Goal: Task Accomplishment & Management: Complete application form

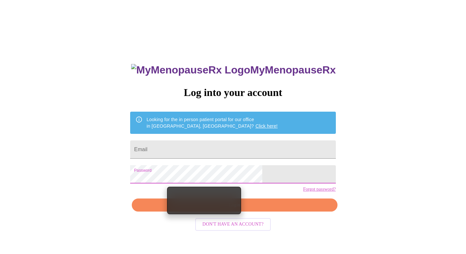
click at [217, 229] on span "Don't have an account?" at bounding box center [232, 225] width 61 height 8
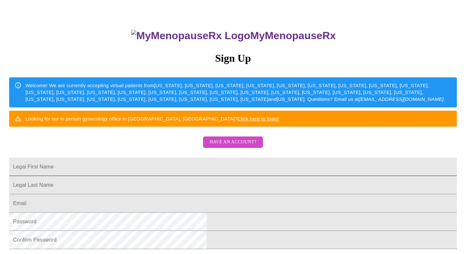
scroll to position [41, 0]
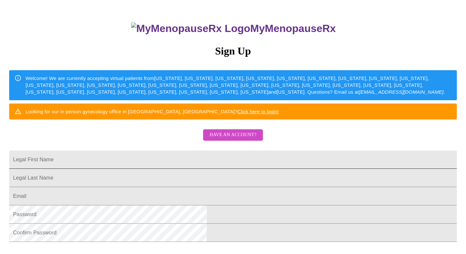
click at [203, 169] on input "Legal First Name" at bounding box center [232, 160] width 447 height 18
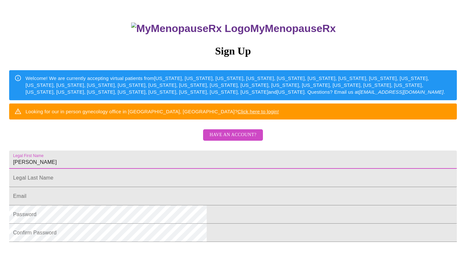
type input "[PERSON_NAME]"
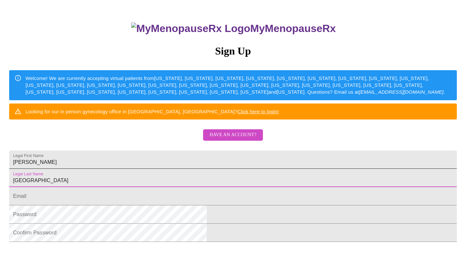
type input "[GEOGRAPHIC_DATA]"
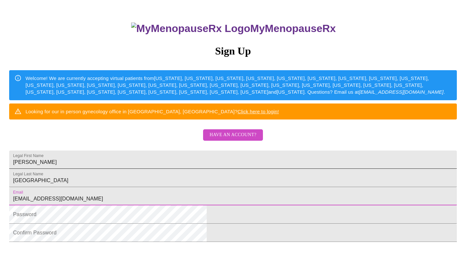
type input "[EMAIL_ADDRESS][DOMAIN_NAME]"
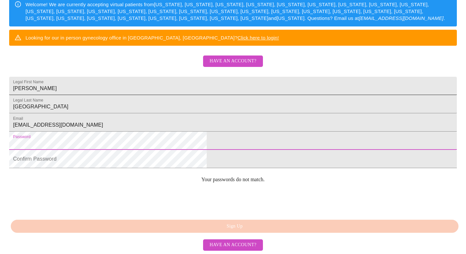
scroll to position [119, 0]
click at [179, 172] on form "Confirm Password" at bounding box center [232, 162] width 447 height 18
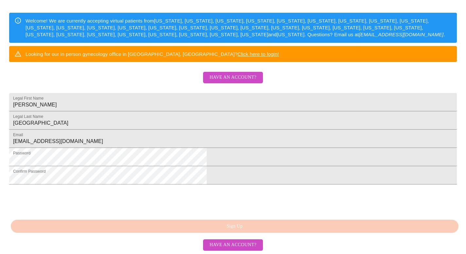
scroll to position [148, 0]
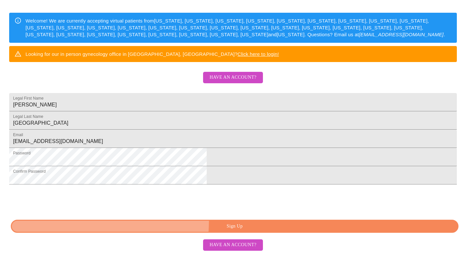
click at [168, 221] on button "Sign Up" at bounding box center [234, 226] width 447 height 13
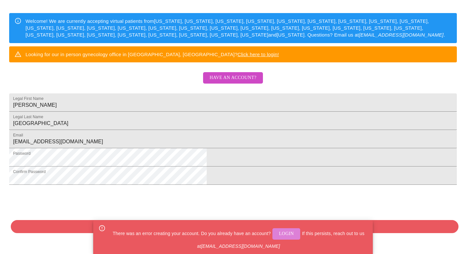
click at [287, 231] on span "Login" at bounding box center [286, 234] width 15 height 8
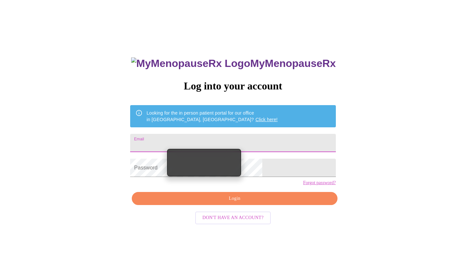
click at [191, 141] on input "Email" at bounding box center [232, 143] width 205 height 18
